Goal: Information Seeking & Learning: Compare options

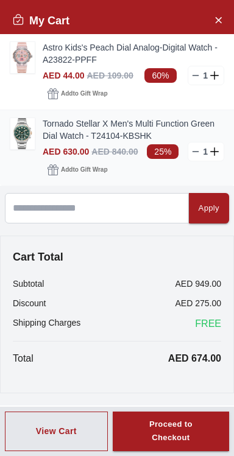
click at [32, 137] on img at bounding box center [22, 133] width 24 height 31
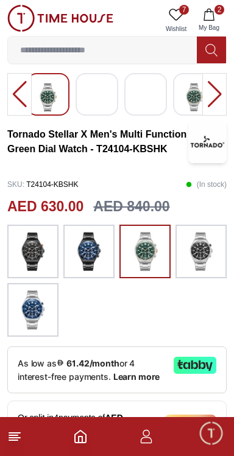
scroll to position [198, 0]
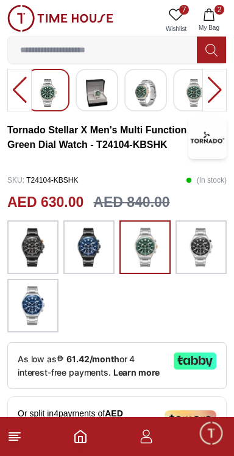
click at [206, 259] on img at bounding box center [201, 246] width 30 height 41
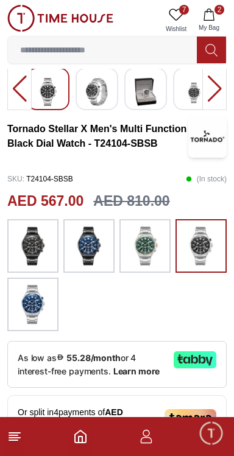
scroll to position [200, 0]
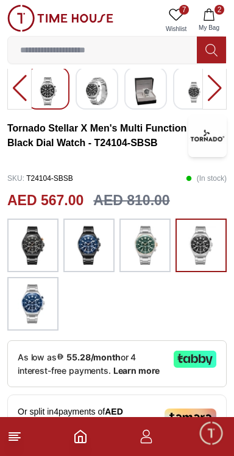
click at [26, 320] on img at bounding box center [33, 303] width 30 height 41
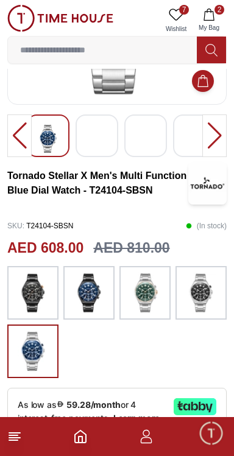
scroll to position [155, 0]
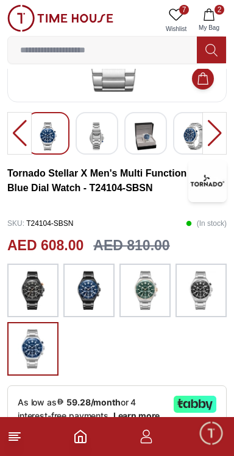
click at [148, 292] on img at bounding box center [145, 290] width 30 height 41
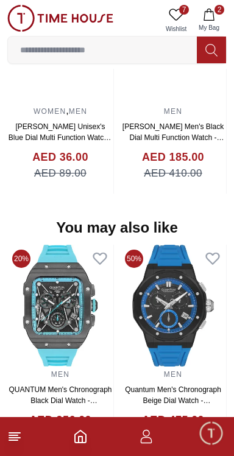
scroll to position [1196, 0]
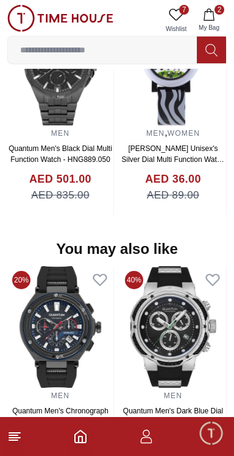
scroll to position [1196, 0]
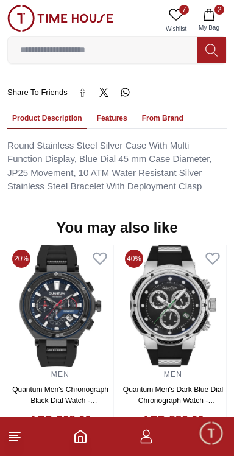
scroll to position [200, 0]
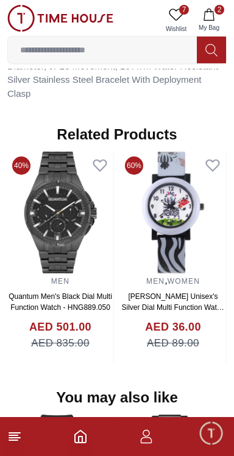
scroll to position [925, 0]
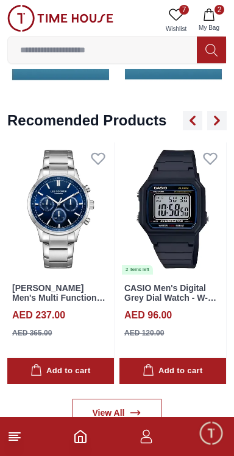
scroll to position [1396, 0]
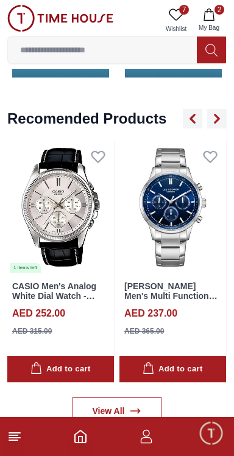
click at [173, 231] on img at bounding box center [172, 207] width 107 height 133
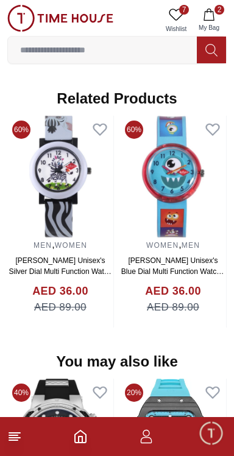
scroll to position [1155, 0]
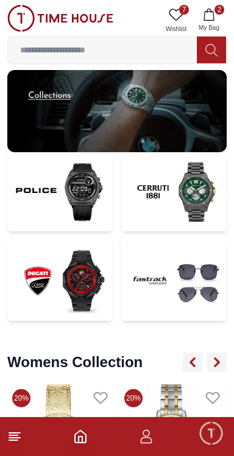
scroll to position [2682, 0]
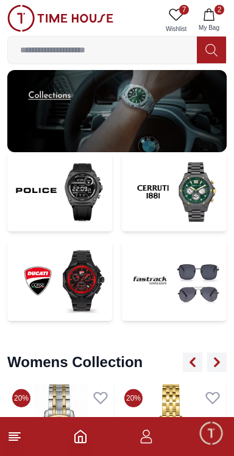
click at [85, 232] on img at bounding box center [59, 192] width 105 height 80
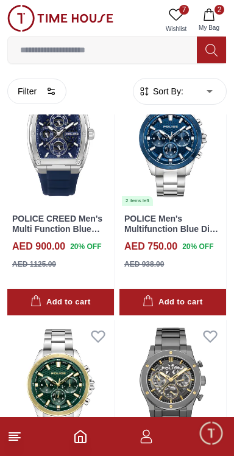
scroll to position [3067, 0]
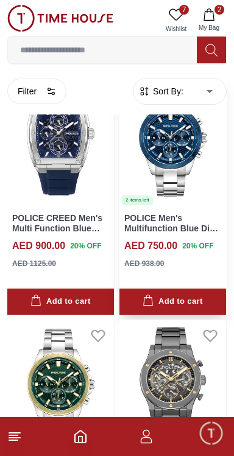
click at [174, 206] on img at bounding box center [172, 139] width 107 height 133
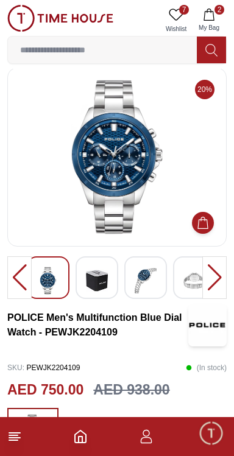
scroll to position [10, 0]
